Goal: Task Accomplishment & Management: Manage account settings

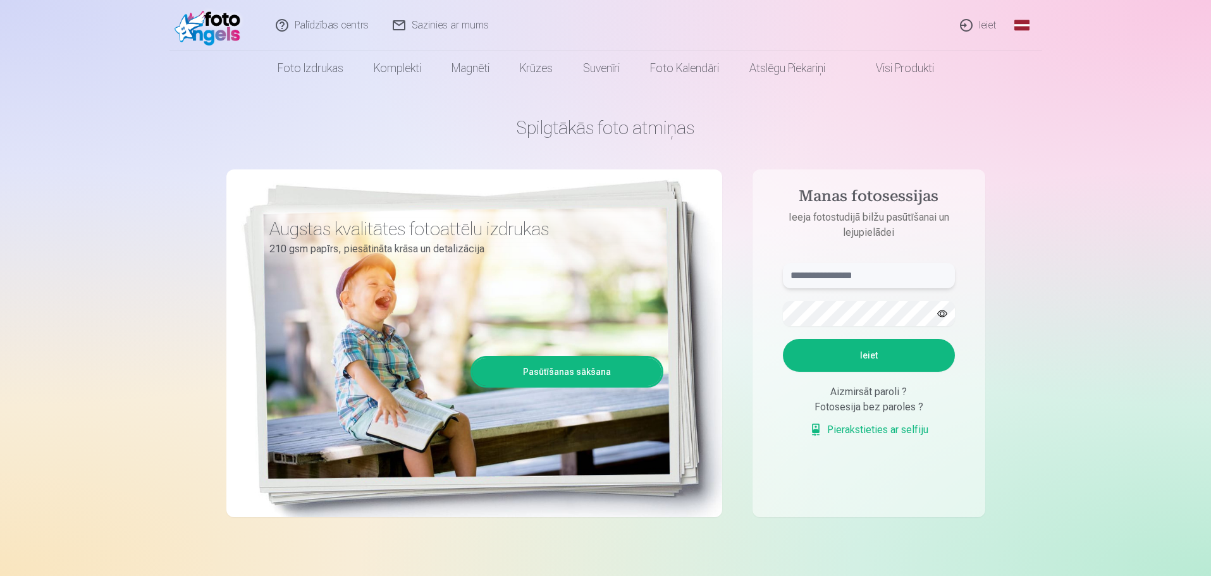
click at [817, 278] on input "text" at bounding box center [869, 275] width 172 height 25
type input "**********"
click at [783, 339] on button "Ieiet" at bounding box center [869, 355] width 172 height 33
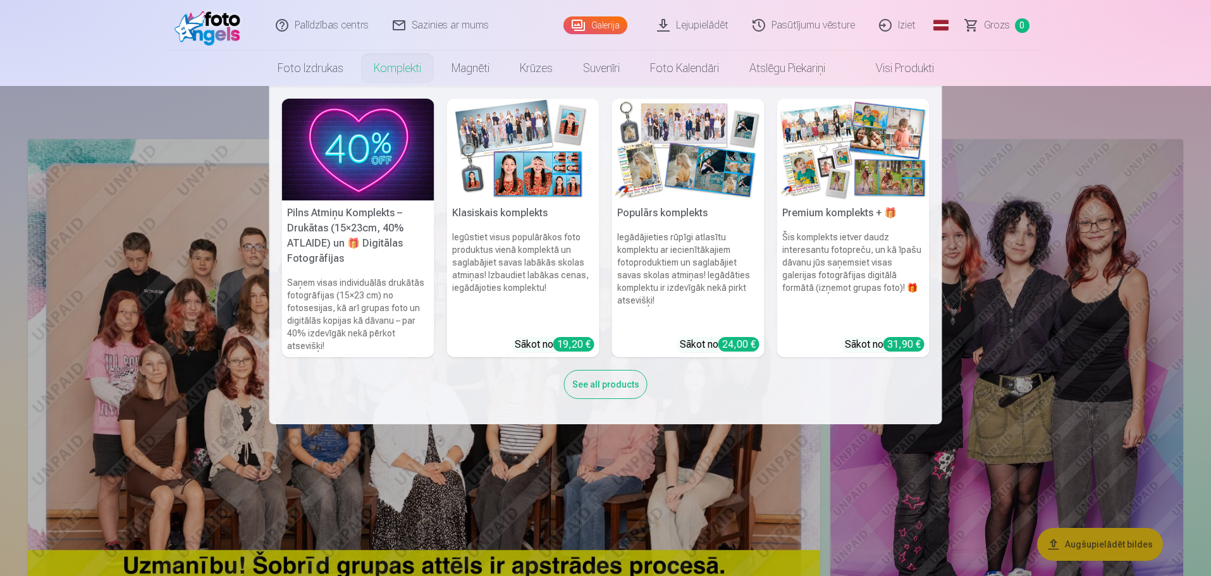
click at [401, 69] on link "Komplekti" at bounding box center [398, 68] width 78 height 35
